Goal: Task Accomplishment & Management: Manage account settings

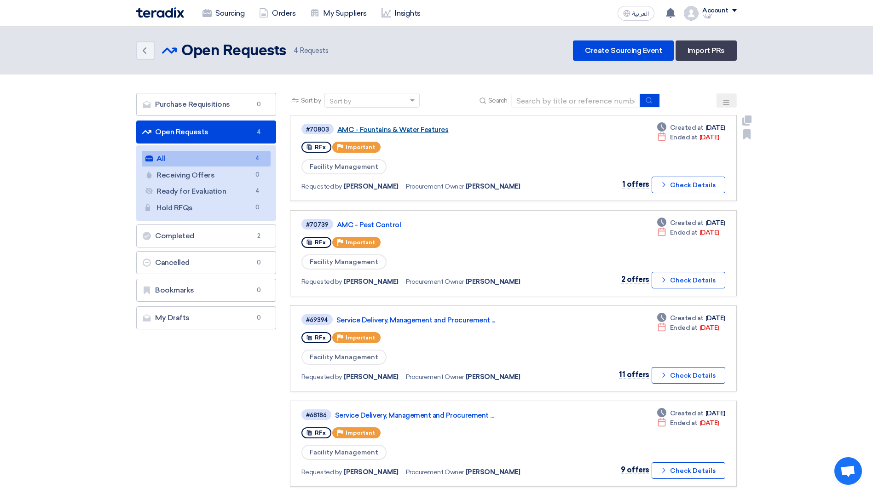
click at [404, 131] on link "AMC - Fountains & Water Features" at bounding box center [452, 130] width 230 height 8
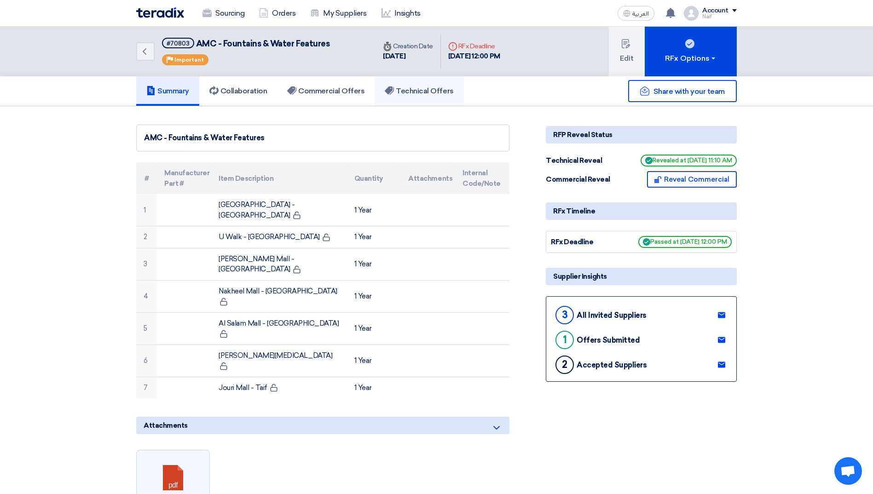
click at [415, 91] on h5 "Technical Offers" at bounding box center [419, 91] width 69 height 9
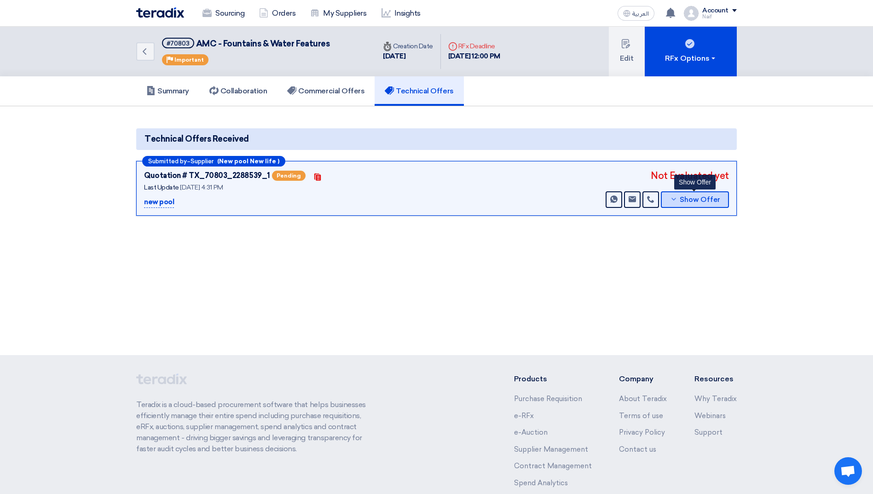
click at [701, 200] on span "Show Offer" at bounding box center [700, 200] width 40 height 7
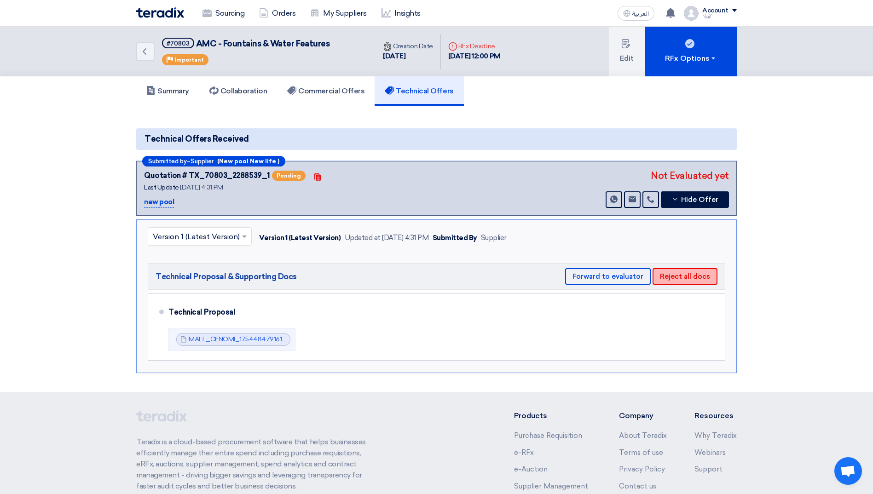
click at [691, 276] on button "Reject all docs" at bounding box center [685, 276] width 65 height 17
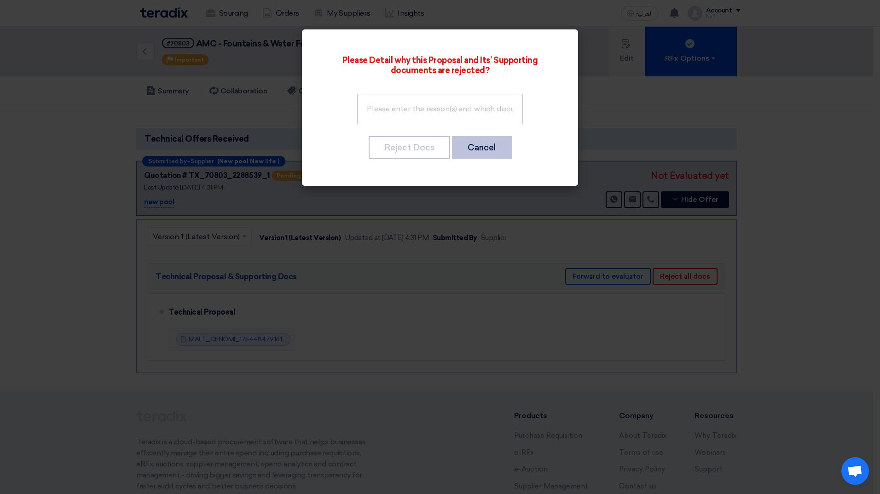
click at [468, 153] on button "Cancel" at bounding box center [482, 147] width 60 height 23
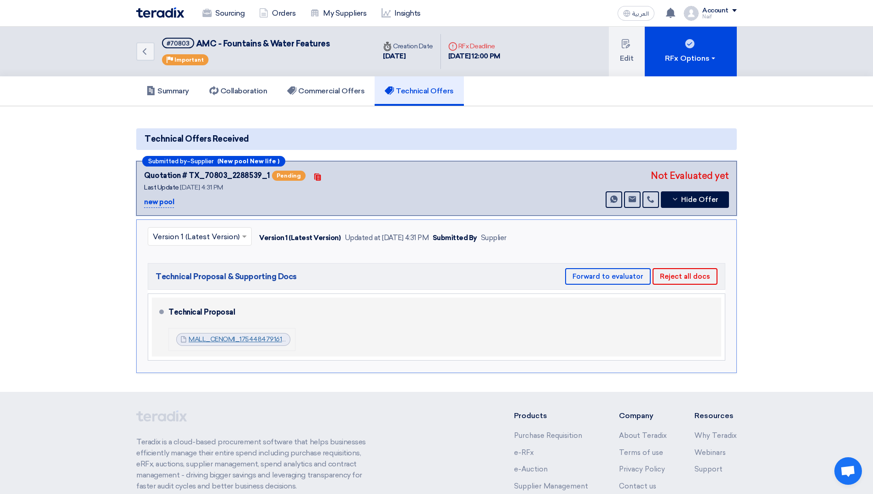
click at [202, 341] on link "MALL_CENOMI_1754484791618.pdf" at bounding box center [243, 339] width 109 height 8
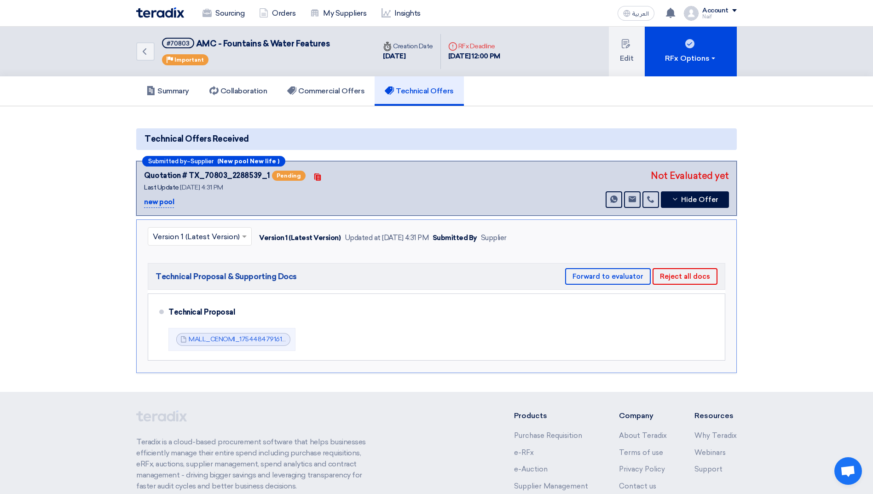
click at [805, 324] on section "Technical Offers Received Submitted by – Supplier (New pool New life ) Quotatio…" at bounding box center [436, 249] width 873 height 286
click at [693, 280] on button "Reject all docs" at bounding box center [685, 276] width 65 height 17
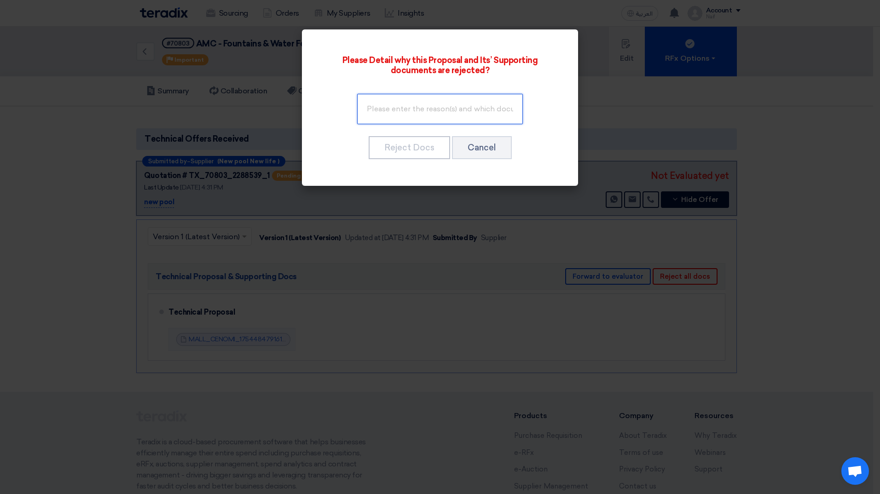
click at [404, 112] on input "text" at bounding box center [440, 109] width 166 height 30
type input "The Technical Proposal cannot include prices."
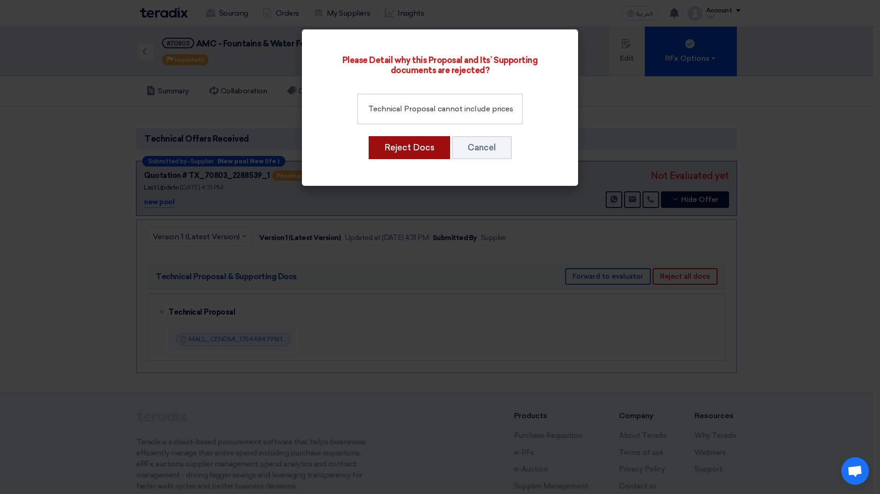
scroll to position [0, 0]
drag, startPoint x: 410, startPoint y: 150, endPoint x: 410, endPoint y: 168, distance: 17.9
click at [410, 168] on div "Please Detail why this Proposal and Its’ Supporting documents are rejected? The…" at bounding box center [440, 107] width 254 height 134
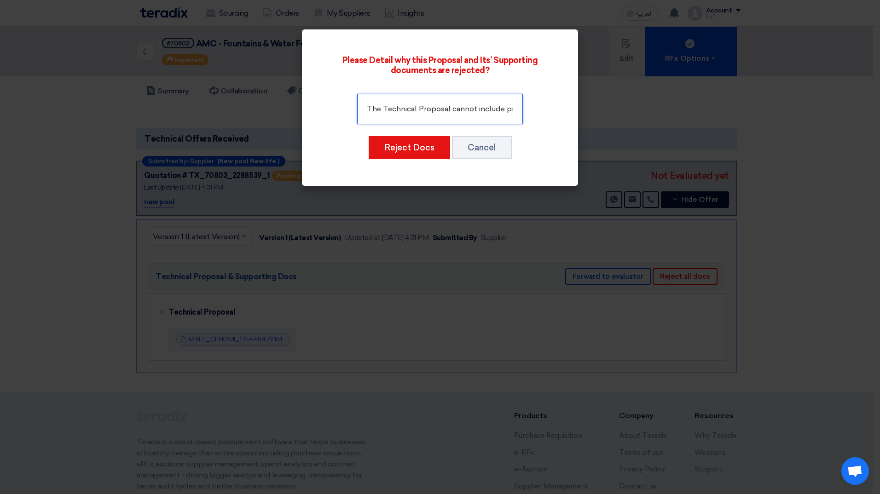
scroll to position [0, 15]
drag, startPoint x: 452, startPoint y: 109, endPoint x: 541, endPoint y: 110, distance: 88.8
click at [541, 110] on div "The Technical Proposal cannot include prices." at bounding box center [440, 109] width 225 height 38
click at [475, 111] on input "The Technical Proposal cannot include prices." at bounding box center [440, 109] width 166 height 30
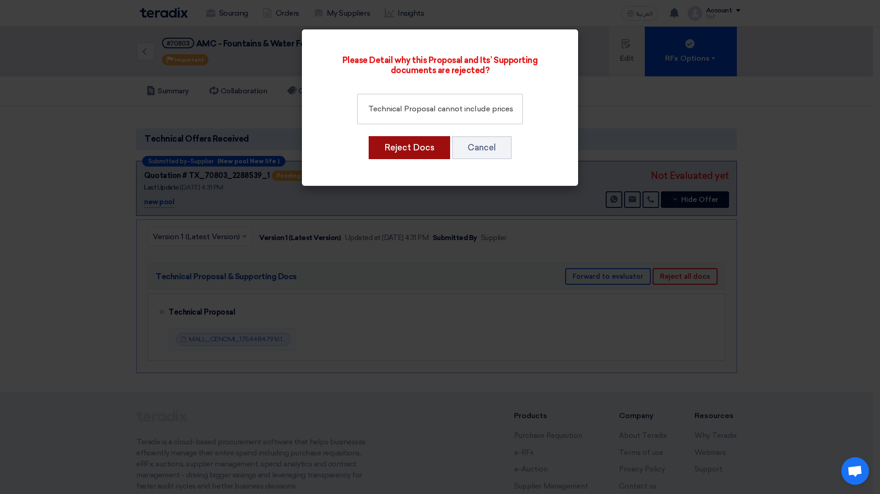
click at [423, 145] on button "Reject Docs" at bounding box center [409, 147] width 81 height 23
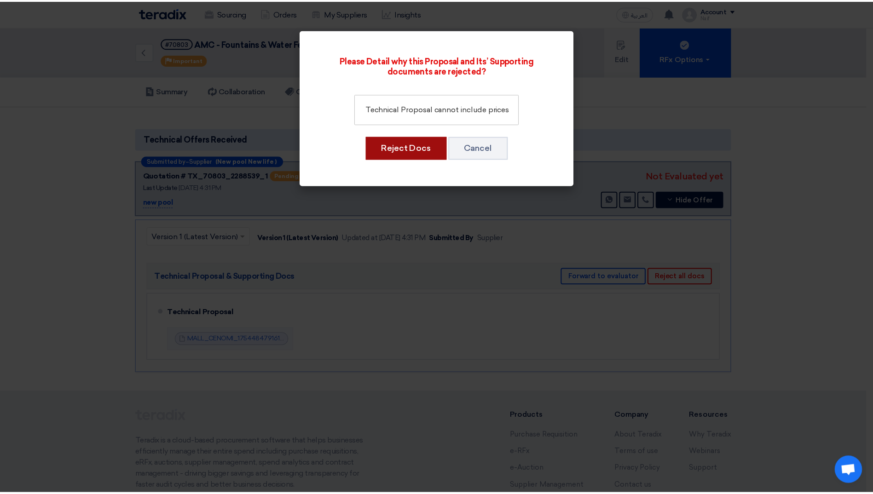
scroll to position [0, 0]
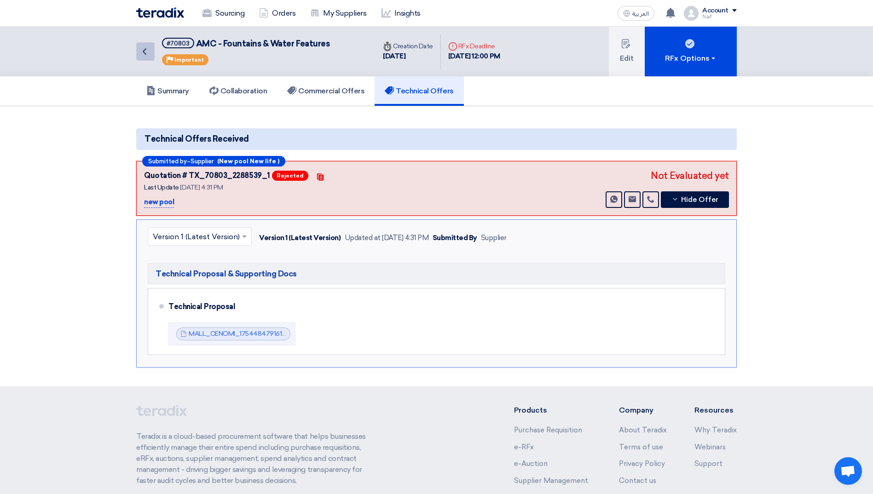
click at [145, 57] on icon "Back" at bounding box center [144, 51] width 11 height 11
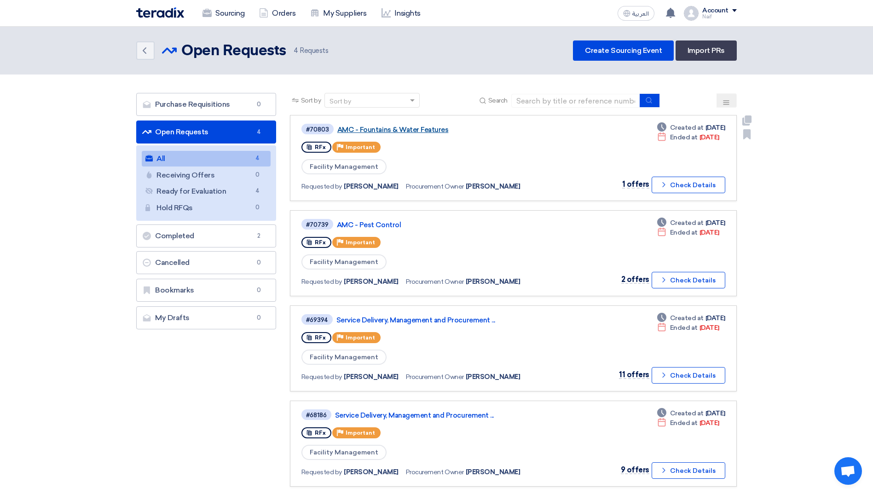
click at [399, 129] on link "AMC - Fountains & Water Features" at bounding box center [452, 130] width 230 height 8
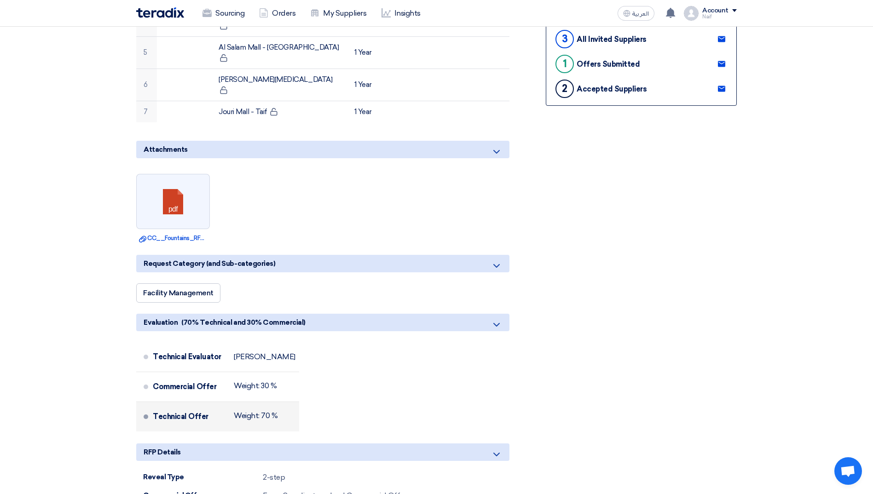
scroll to position [460, 0]
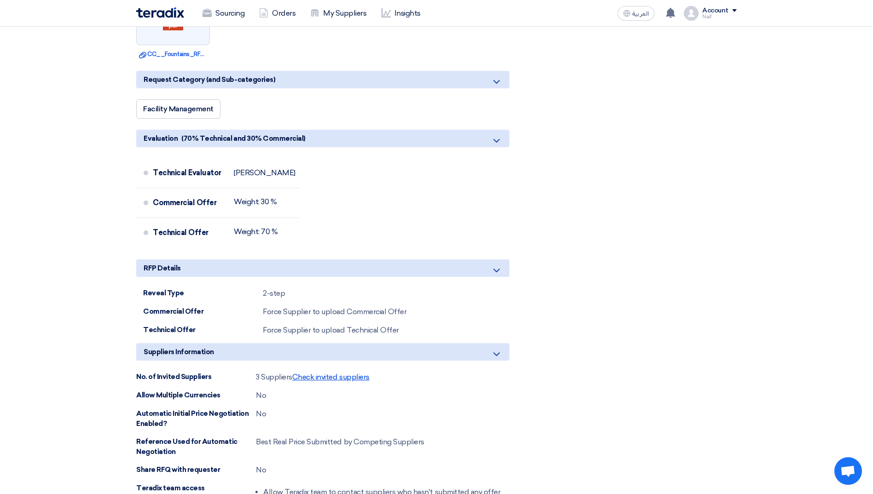
click at [320, 373] on span "Check invited suppliers" at bounding box center [330, 377] width 77 height 9
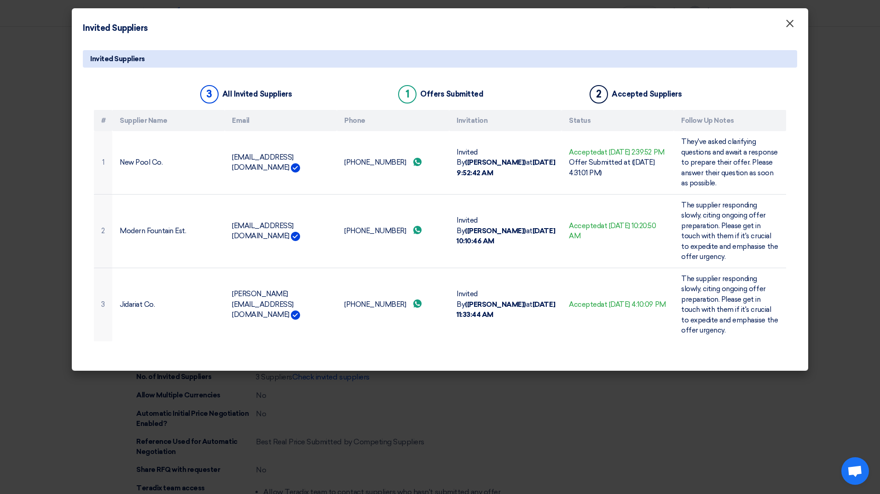
click at [792, 29] on span "×" at bounding box center [789, 26] width 9 height 18
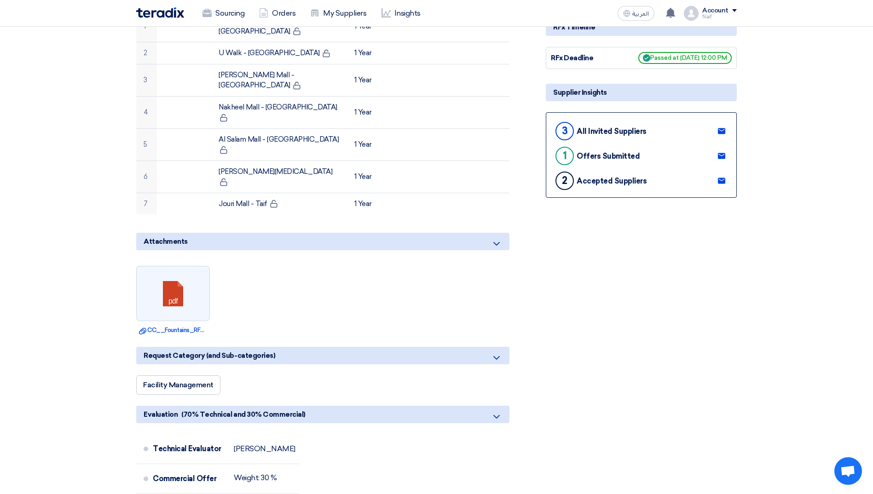
scroll to position [0, 0]
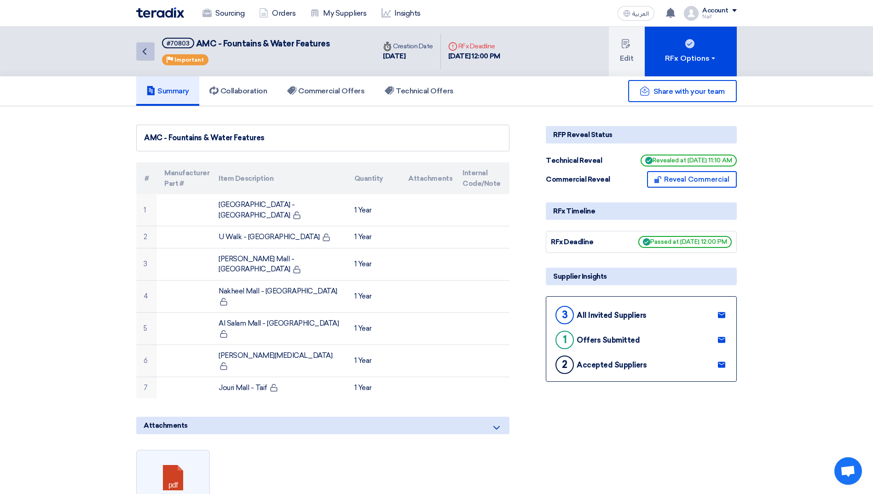
click at [139, 54] on icon "Back" at bounding box center [144, 51] width 11 height 11
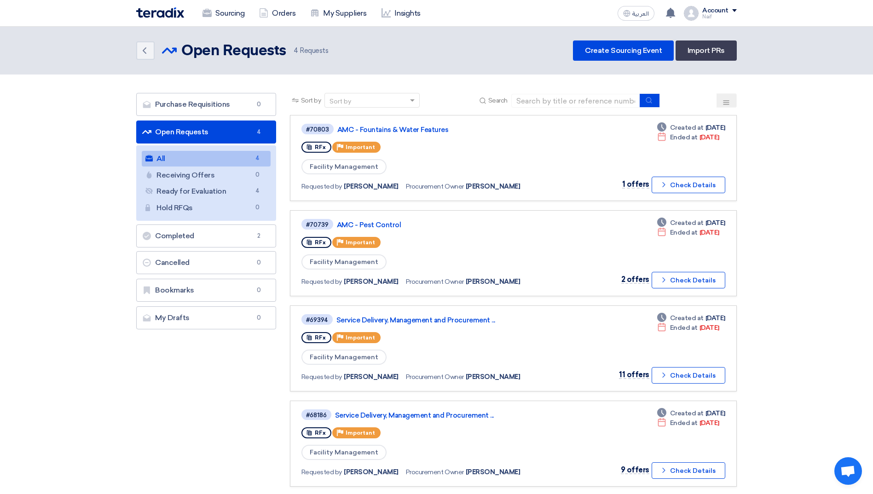
click at [35, 263] on section "Purchase Requisitions Purchase Requisitions 0 Open Requests Open Requests 4 All…" at bounding box center [436, 295] width 873 height 440
click at [139, 48] on link "Back" at bounding box center [145, 50] width 18 height 18
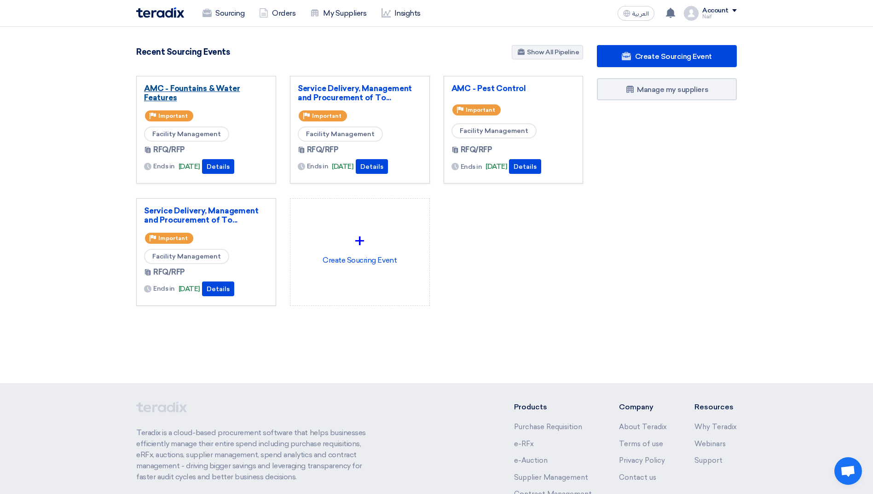
click at [156, 93] on link "AMC - Fountains & Water Features" at bounding box center [206, 93] width 124 height 18
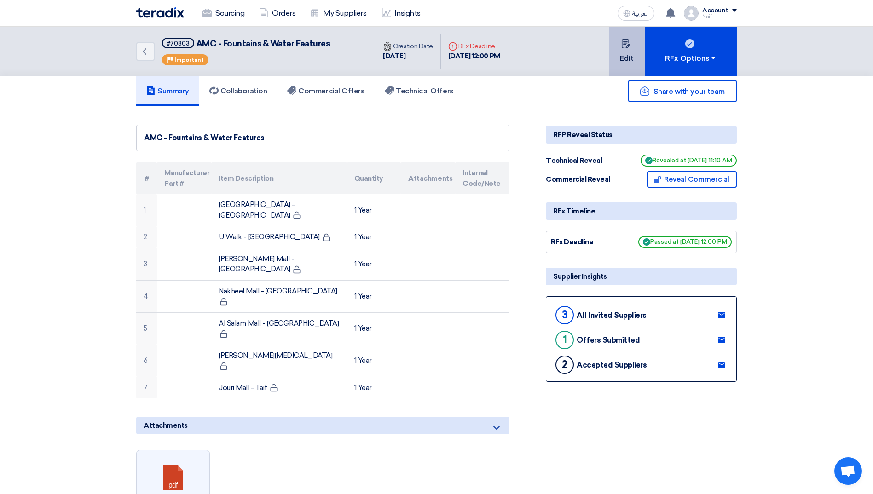
click at [627, 67] on button "Edit" at bounding box center [627, 52] width 36 height 50
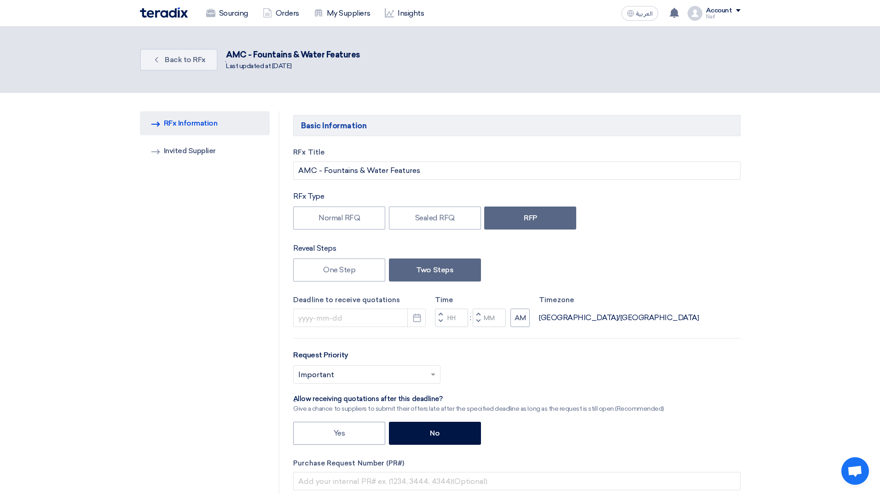
type input "[DATE]"
type input "12"
type input "00"
click at [193, 149] on link "Invited Suppliers Invited Supplier" at bounding box center [201, 151] width 130 height 24
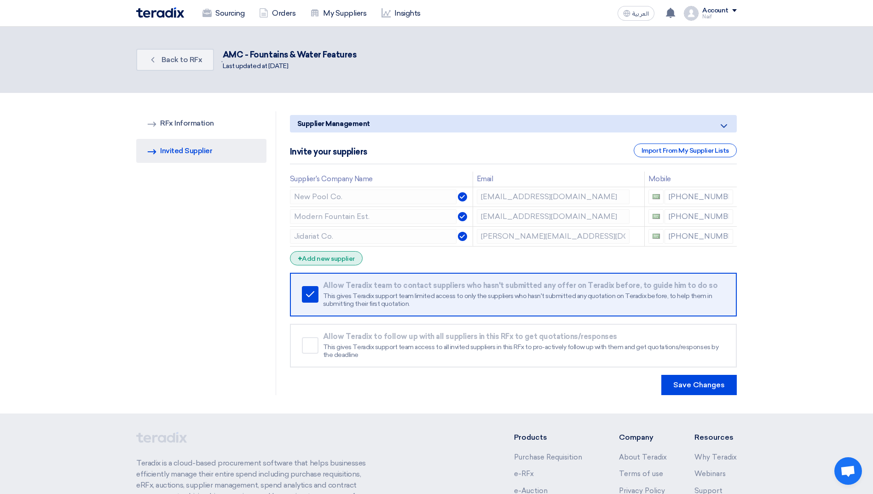
click at [333, 261] on div "+ Add new supplier" at bounding box center [326, 258] width 73 height 14
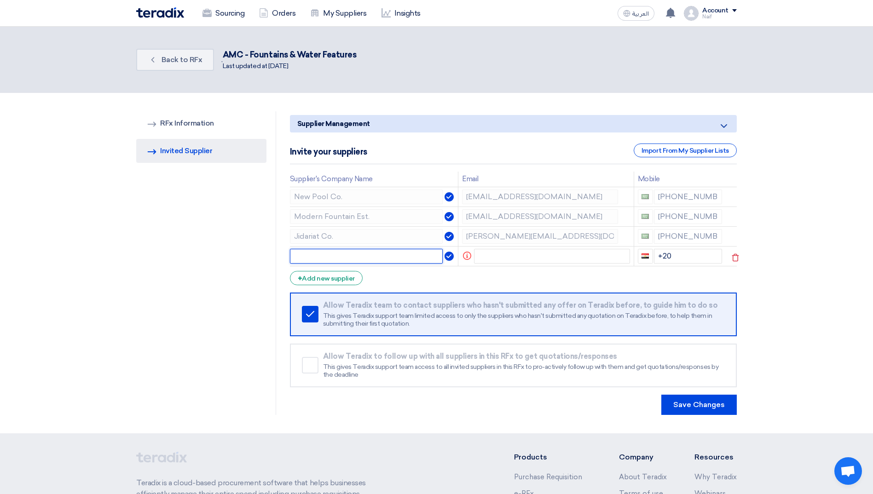
click at [358, 258] on input "text" at bounding box center [366, 256] width 153 height 15
type input "Vertex"
click at [514, 260] on input "text" at bounding box center [552, 256] width 156 height 15
paste input "[EMAIL_ADDRESS][DOMAIN_NAME]"
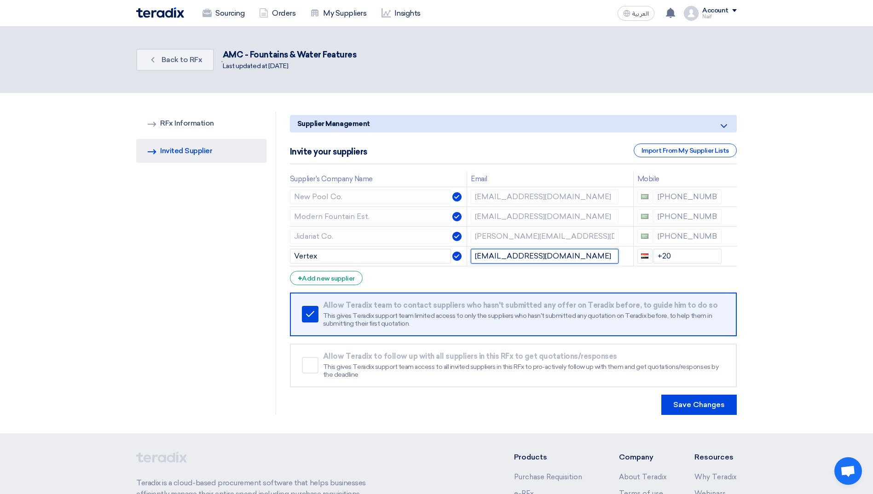
type input "[EMAIL_ADDRESS][DOMAIN_NAME]"
click at [692, 262] on input "+20" at bounding box center [687, 256] width 69 height 15
click at [763, 287] on section "RFQ Information RFx Information Invited Suppliers Invited Supplier Supplier Man…" at bounding box center [436, 263] width 873 height 341
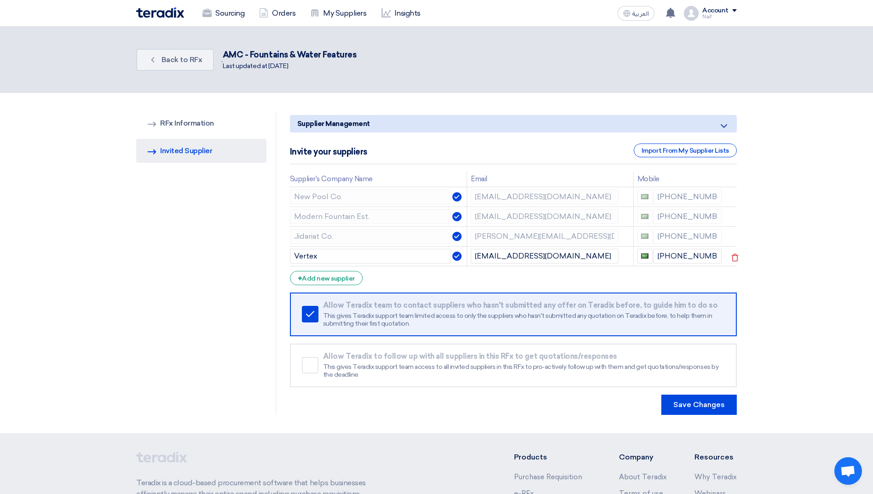
click at [176, 322] on div "RFQ Information RFx Information Invited Suppliers Invited Supplier" at bounding box center [206, 263] width 140 height 304
click at [342, 260] on input "Vertex" at bounding box center [370, 256] width 161 height 15
type input "Vertex 360 Global"
click at [196, 278] on div "RFQ Information RFx Information Invited Suppliers Invited Supplier" at bounding box center [206, 263] width 140 height 304
click at [306, 316] on icon "Remove service" at bounding box center [310, 314] width 11 height 11
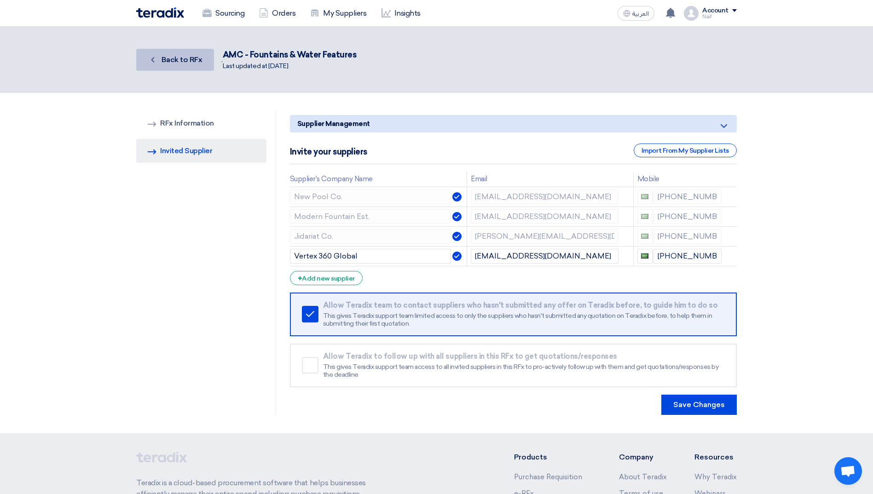
click at [179, 64] on link "Back Back to RFx" at bounding box center [175, 60] width 78 height 22
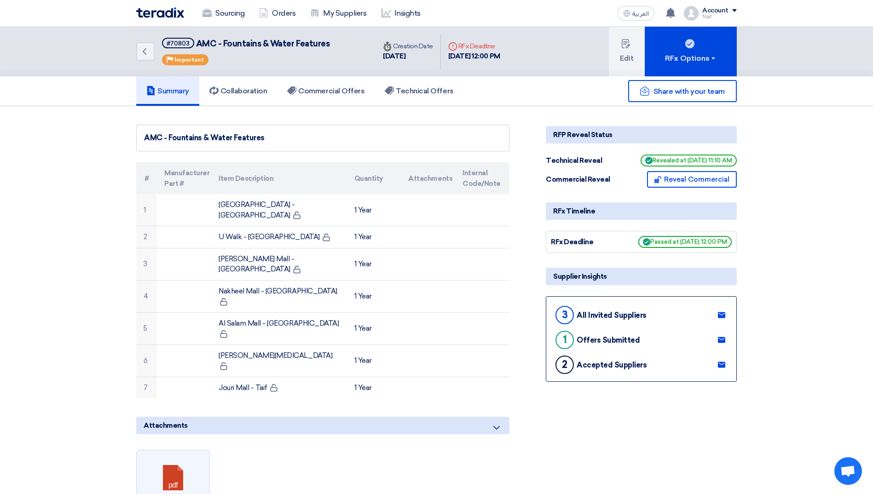
click at [151, 53] on link "Back" at bounding box center [145, 51] width 18 height 18
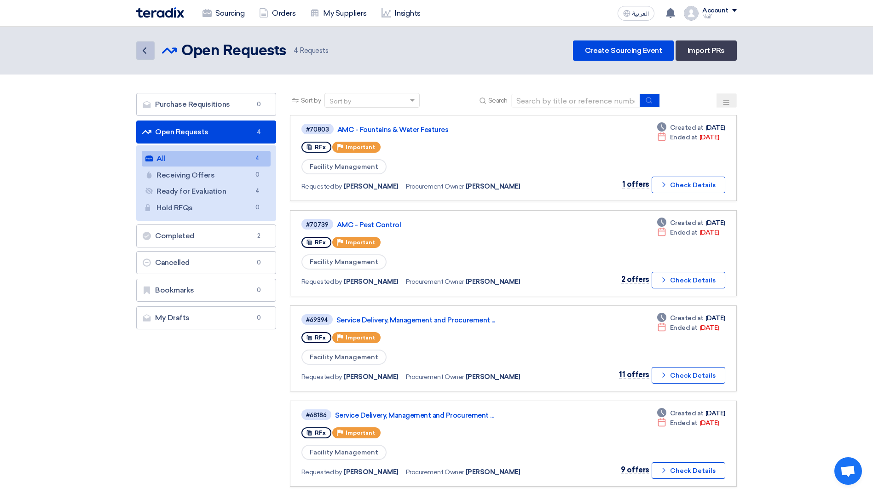
click at [142, 48] on icon "Back" at bounding box center [144, 50] width 11 height 11
